Goal: Information Seeking & Learning: Learn about a topic

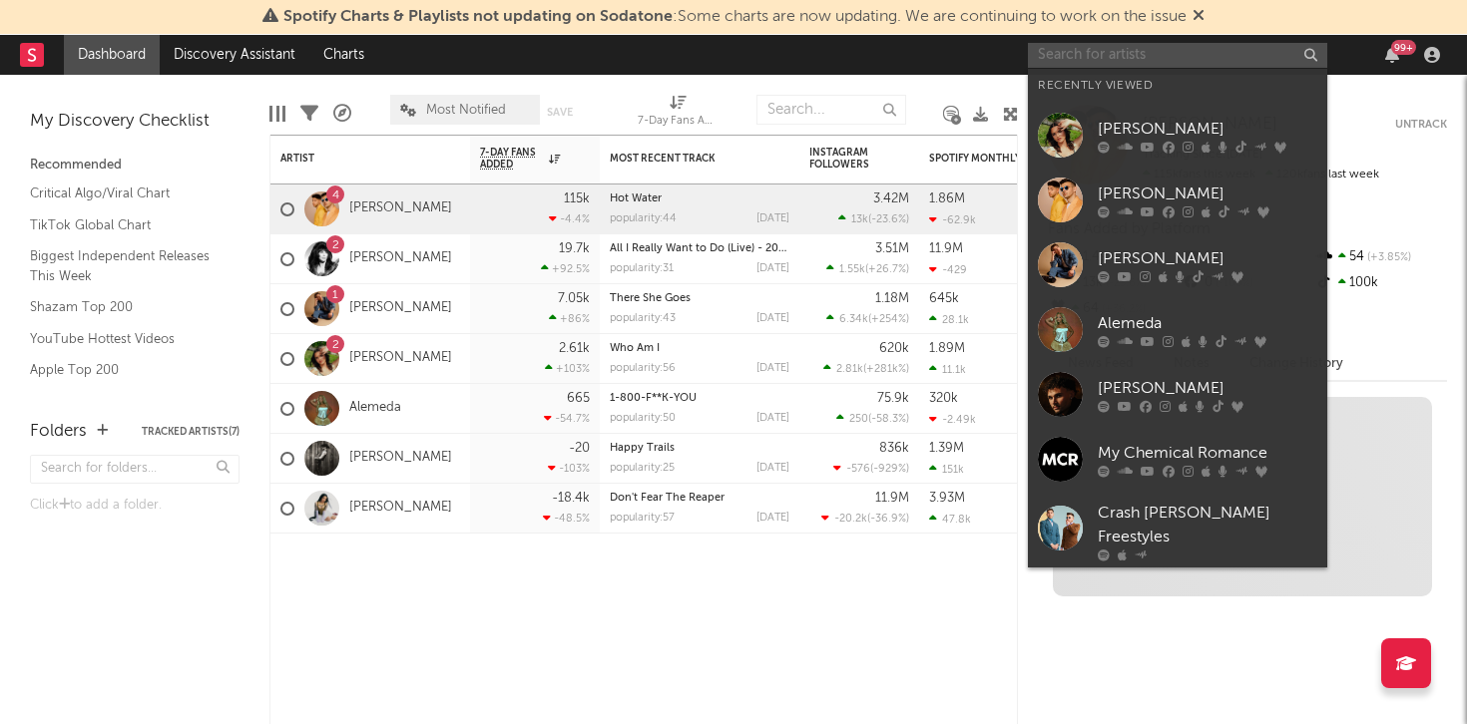
click at [1113, 51] on input "text" at bounding box center [1177, 55] width 299 height 25
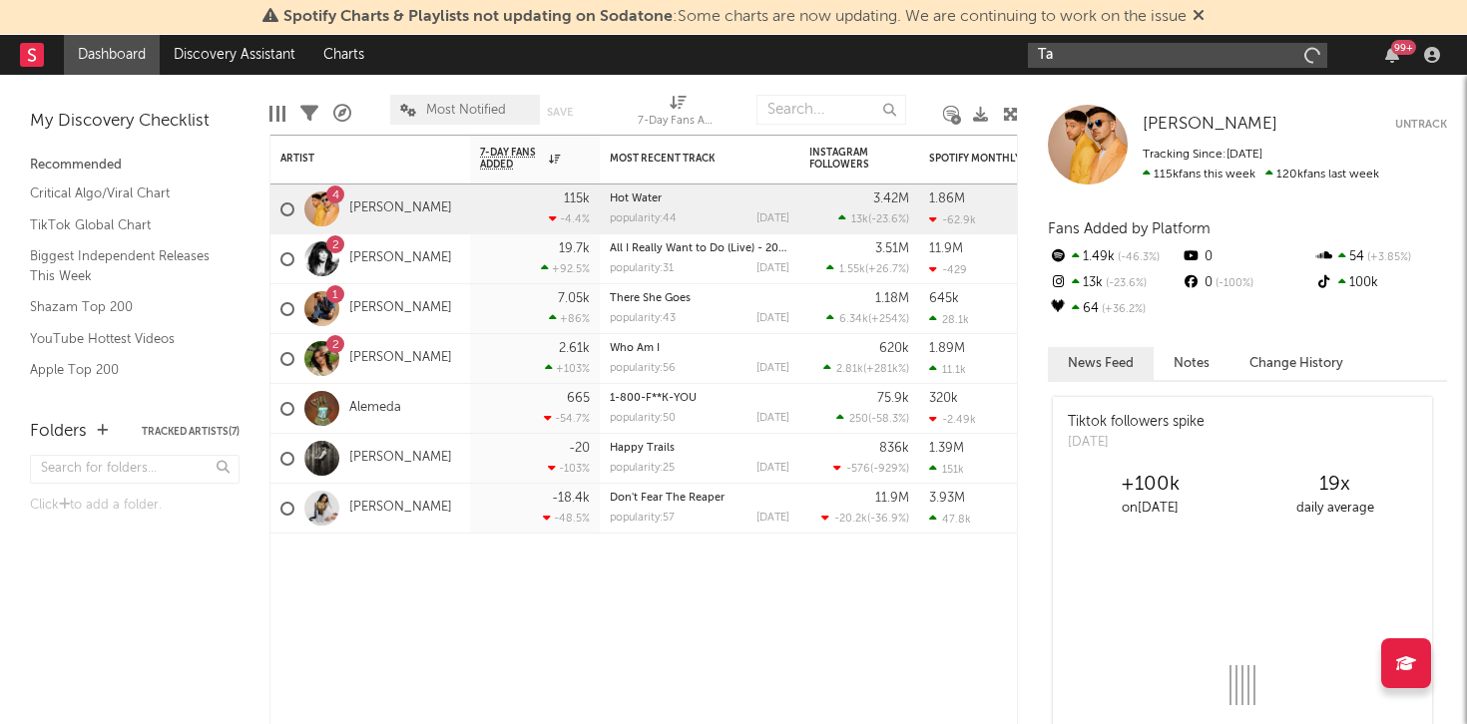
type input "T"
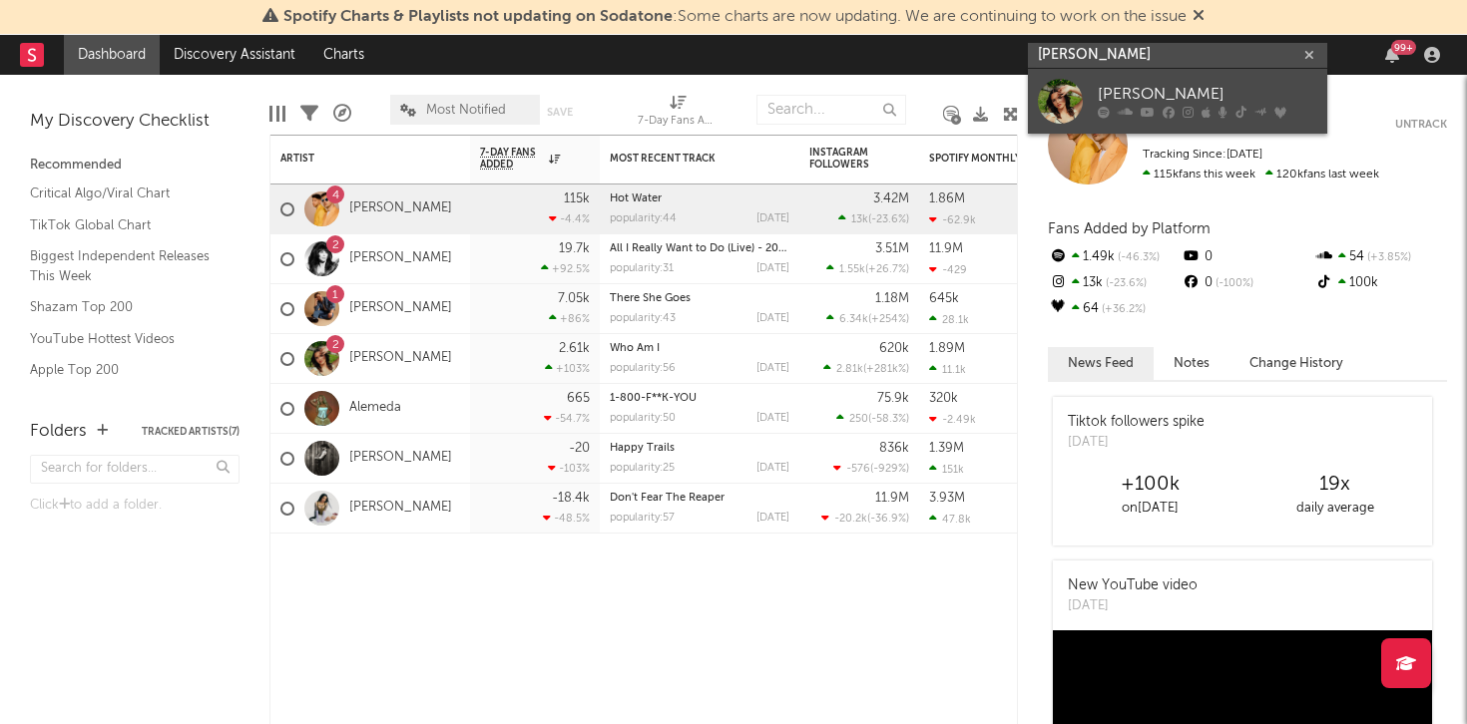
type input "[PERSON_NAME]"
click at [1068, 96] on div at bounding box center [1060, 101] width 45 height 45
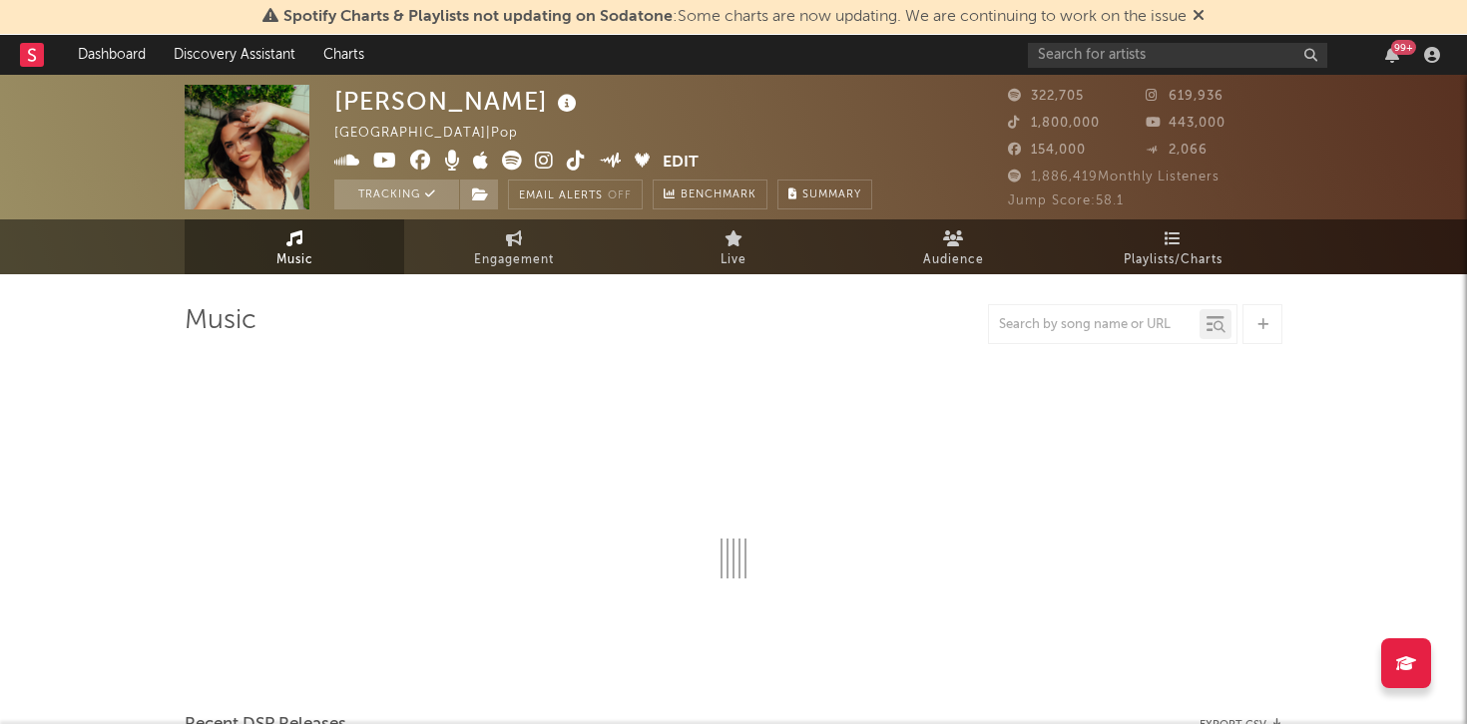
select select "6m"
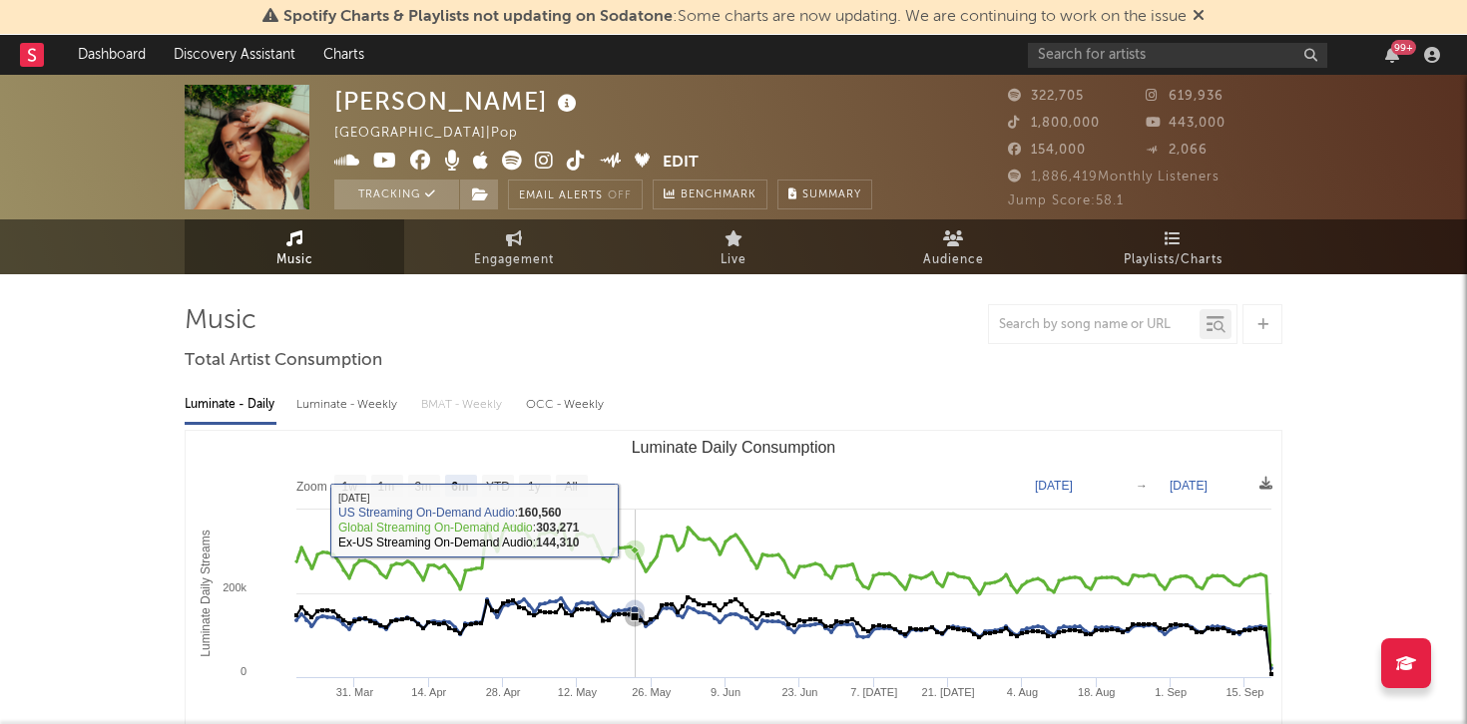
scroll to position [2, 0]
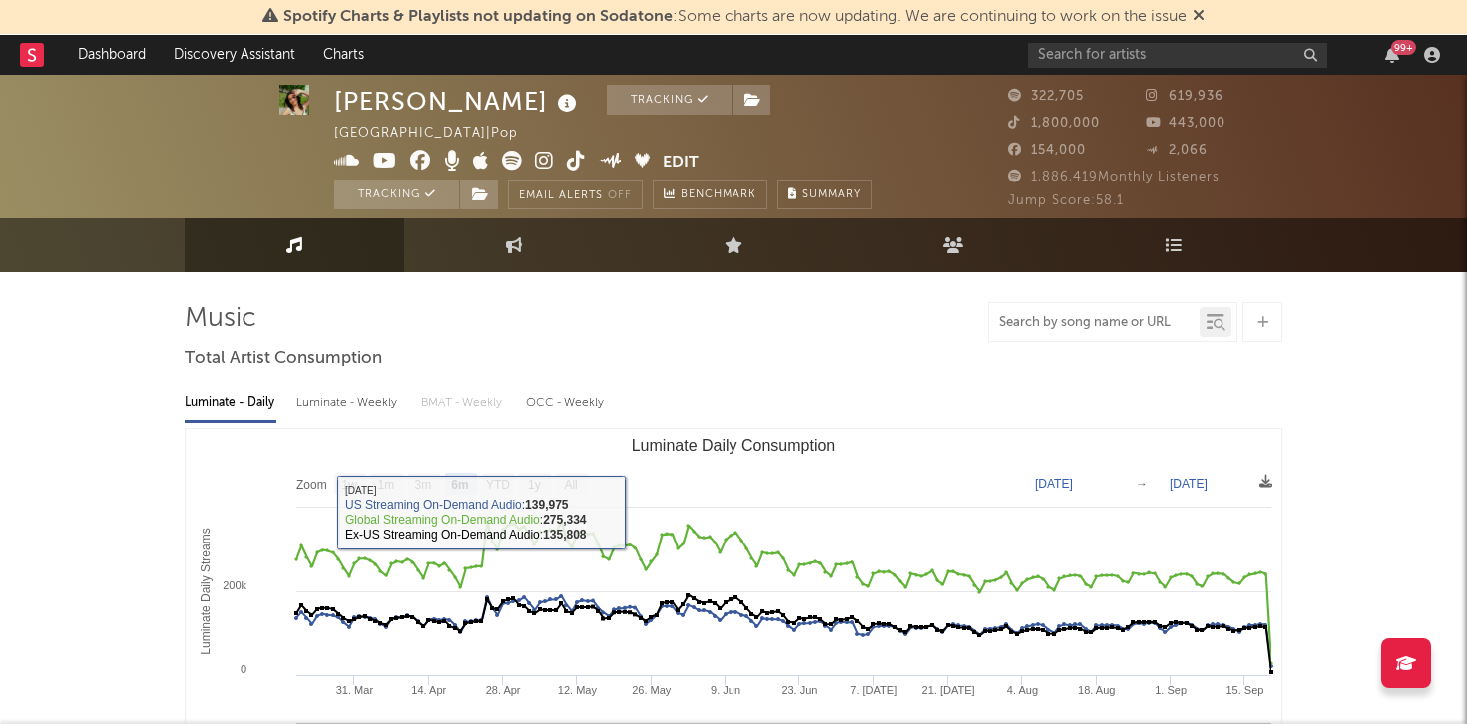
click at [1025, 328] on input "text" at bounding box center [1094, 323] width 211 height 16
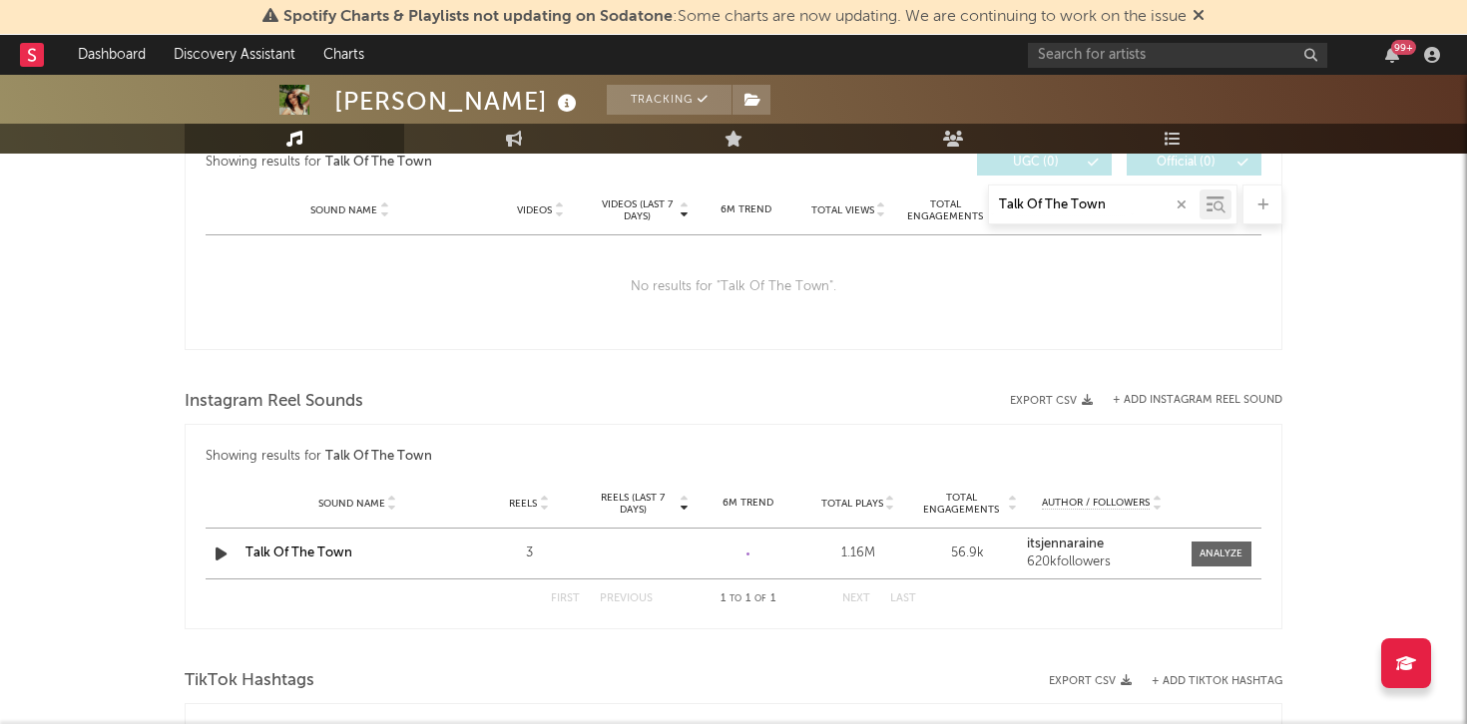
scroll to position [1099, 0]
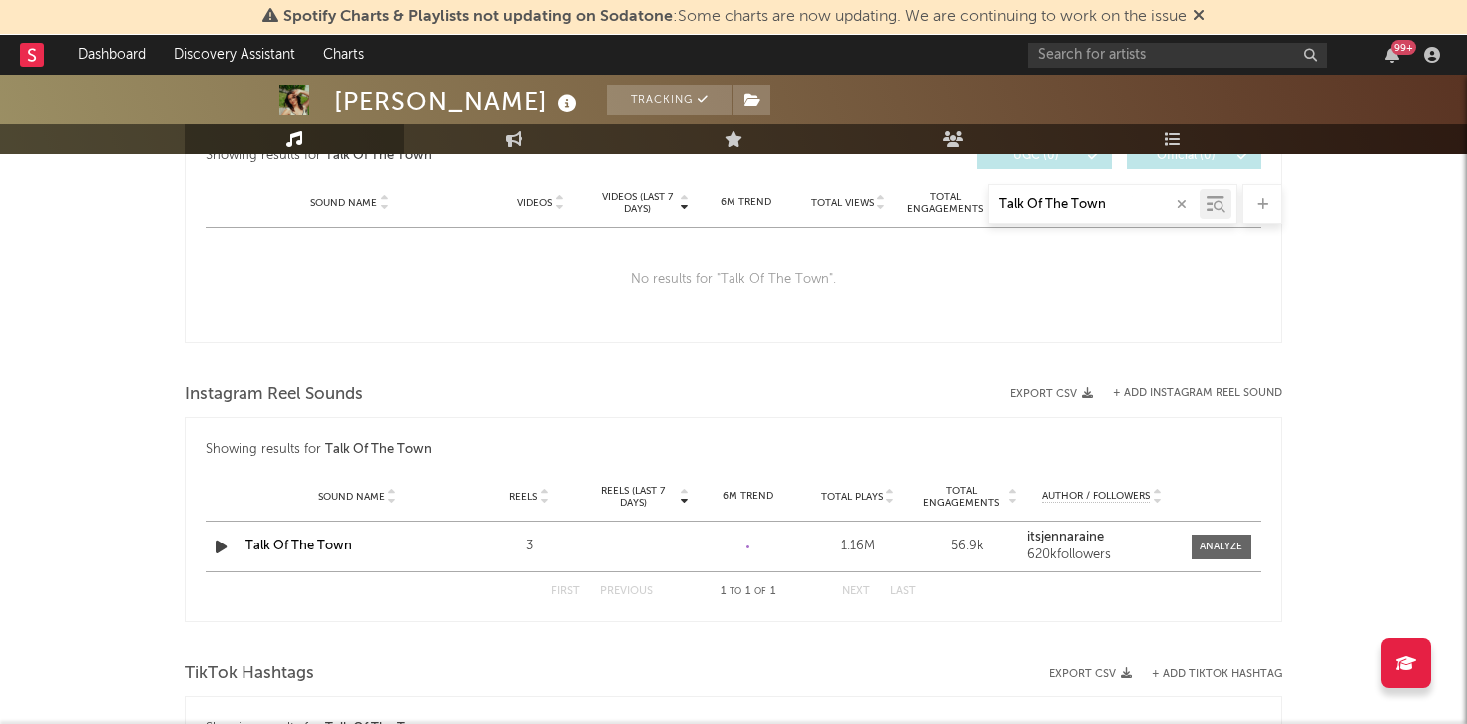
type input "Talk Of The Town"
click at [1213, 553] on div at bounding box center [1220, 547] width 43 height 15
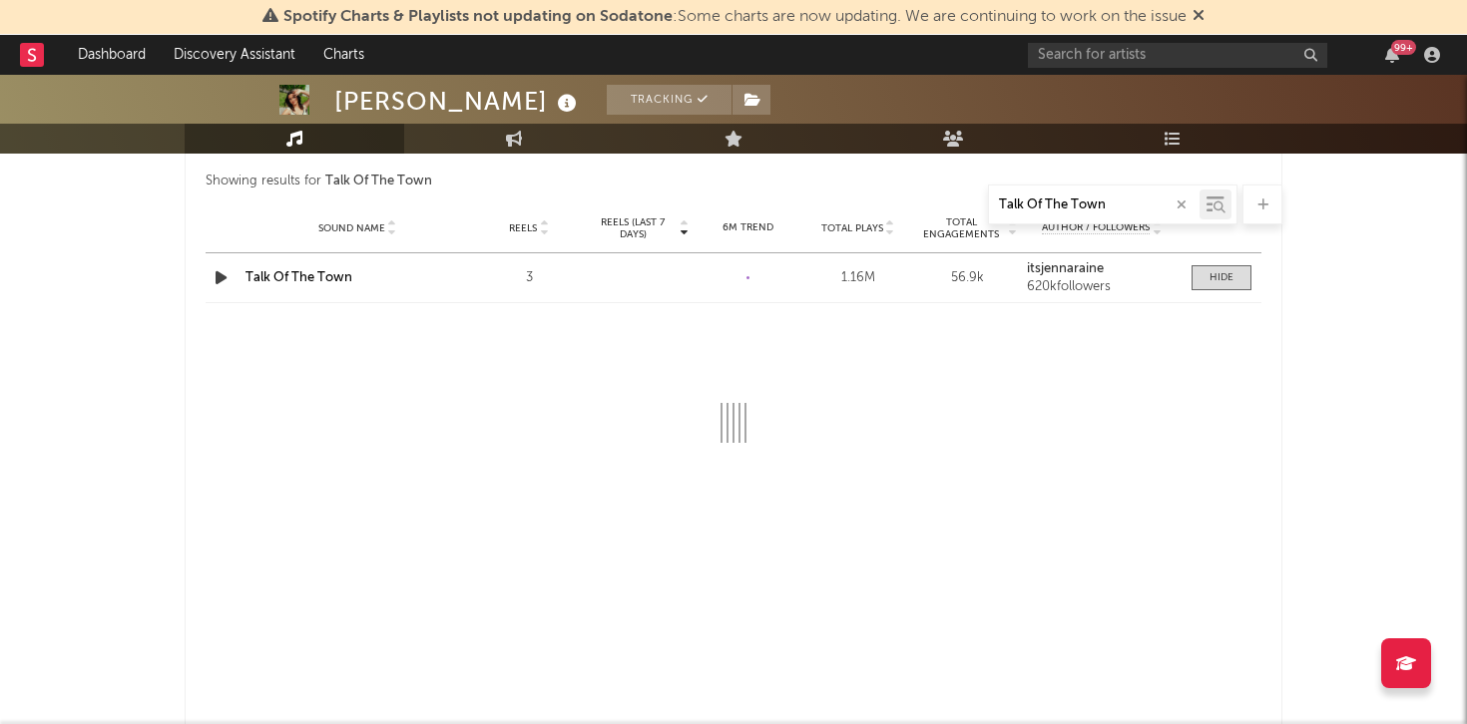
scroll to position [1368, 0]
select select "1w"
